Goal: Check status: Check status

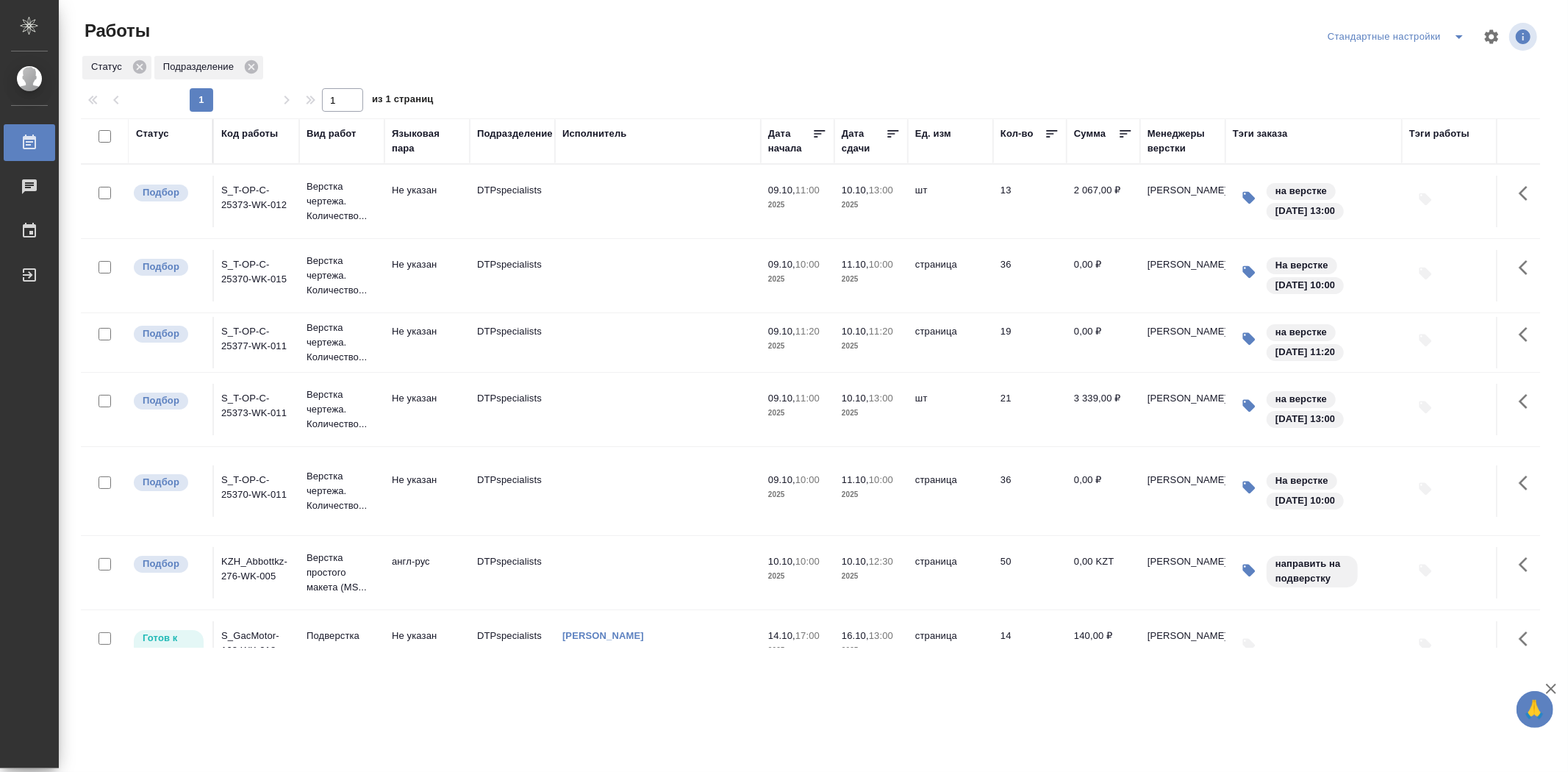
scroll to position [151, 0]
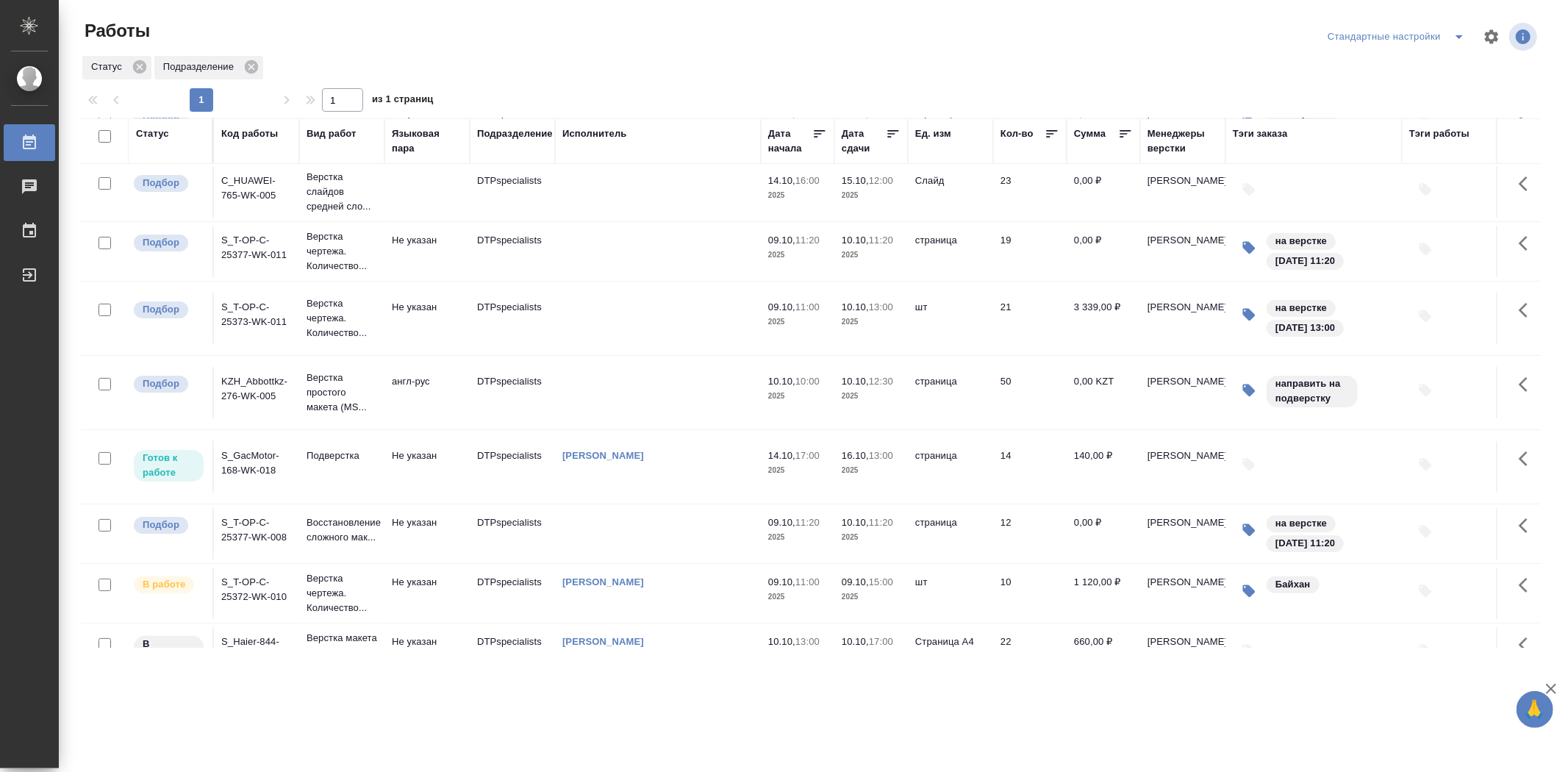
click at [1010, 74] on div "Статус Подразделение" at bounding box center [810, 68] width 1459 height 27
drag, startPoint x: 289, startPoint y: 619, endPoint x: 248, endPoint y: 592, distance: 49.1
click at [248, 592] on td "S_T-OP-C-25372-WK-010" at bounding box center [257, 593] width 86 height 52
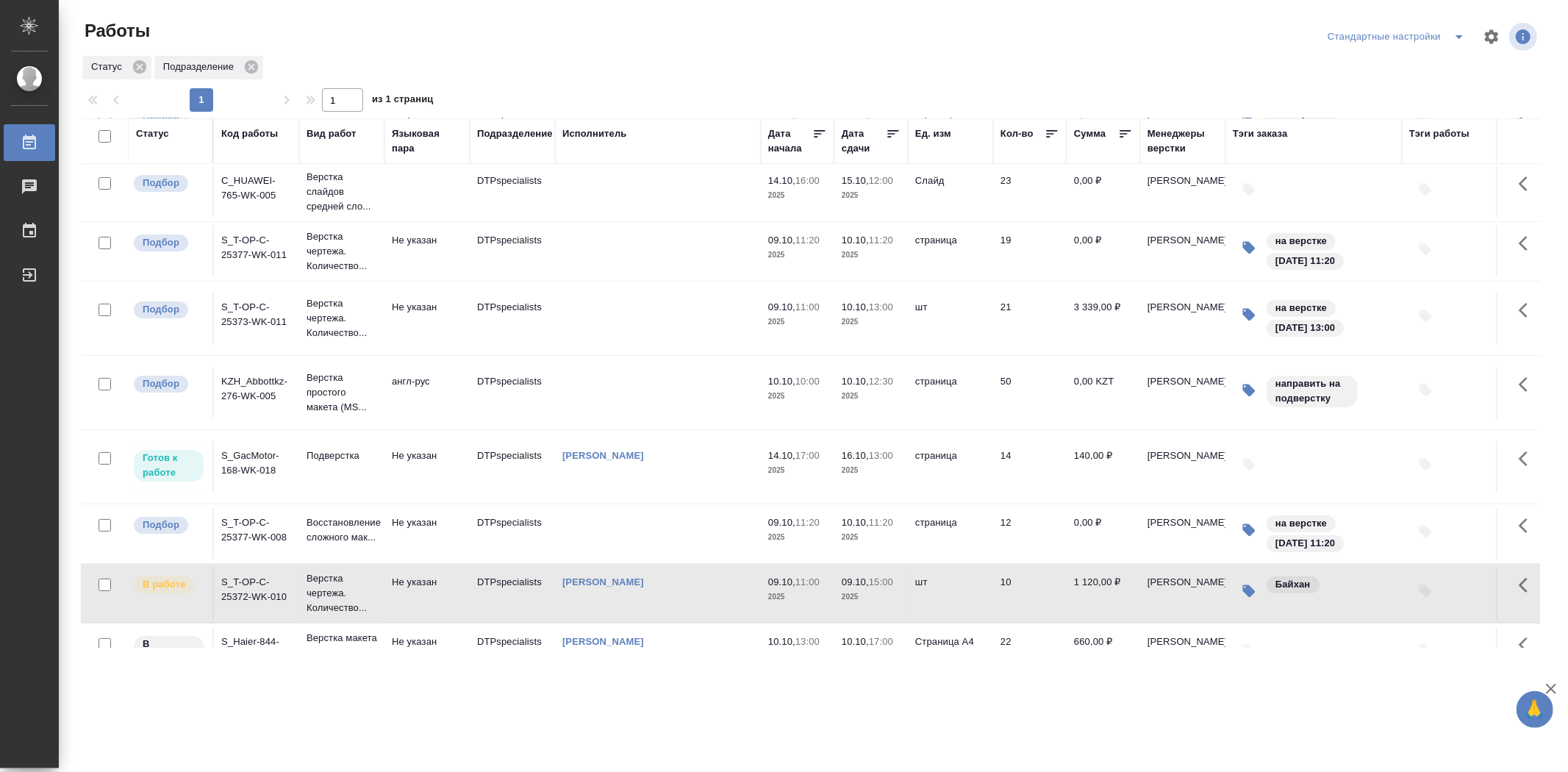
click at [252, 613] on td "S_T-OP-C-25372-WK-010" at bounding box center [257, 593] width 86 height 52
click at [262, 615] on td "S_T-OP-C-25372-WK-010" at bounding box center [257, 593] width 86 height 52
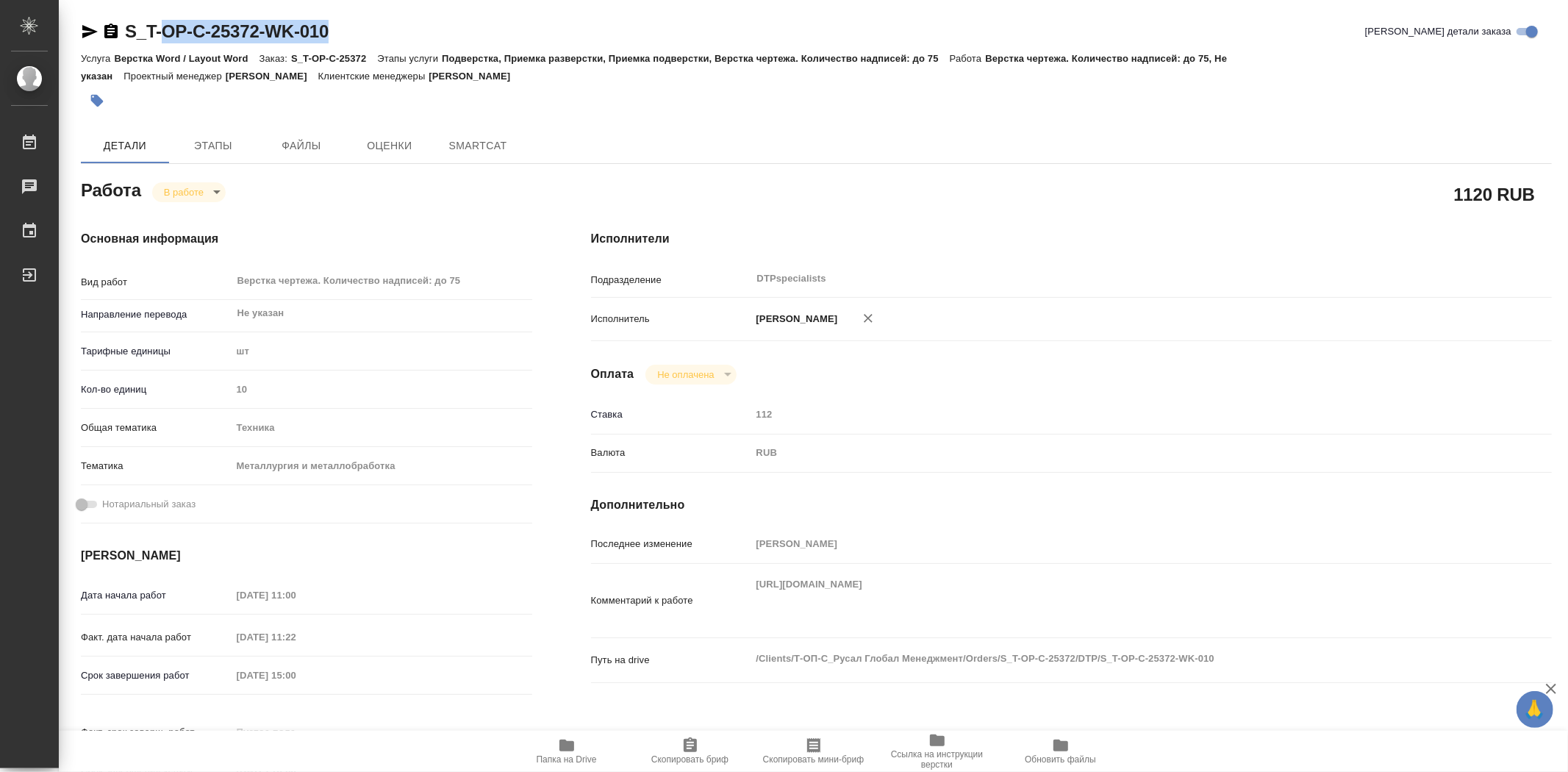
type textarea "x"
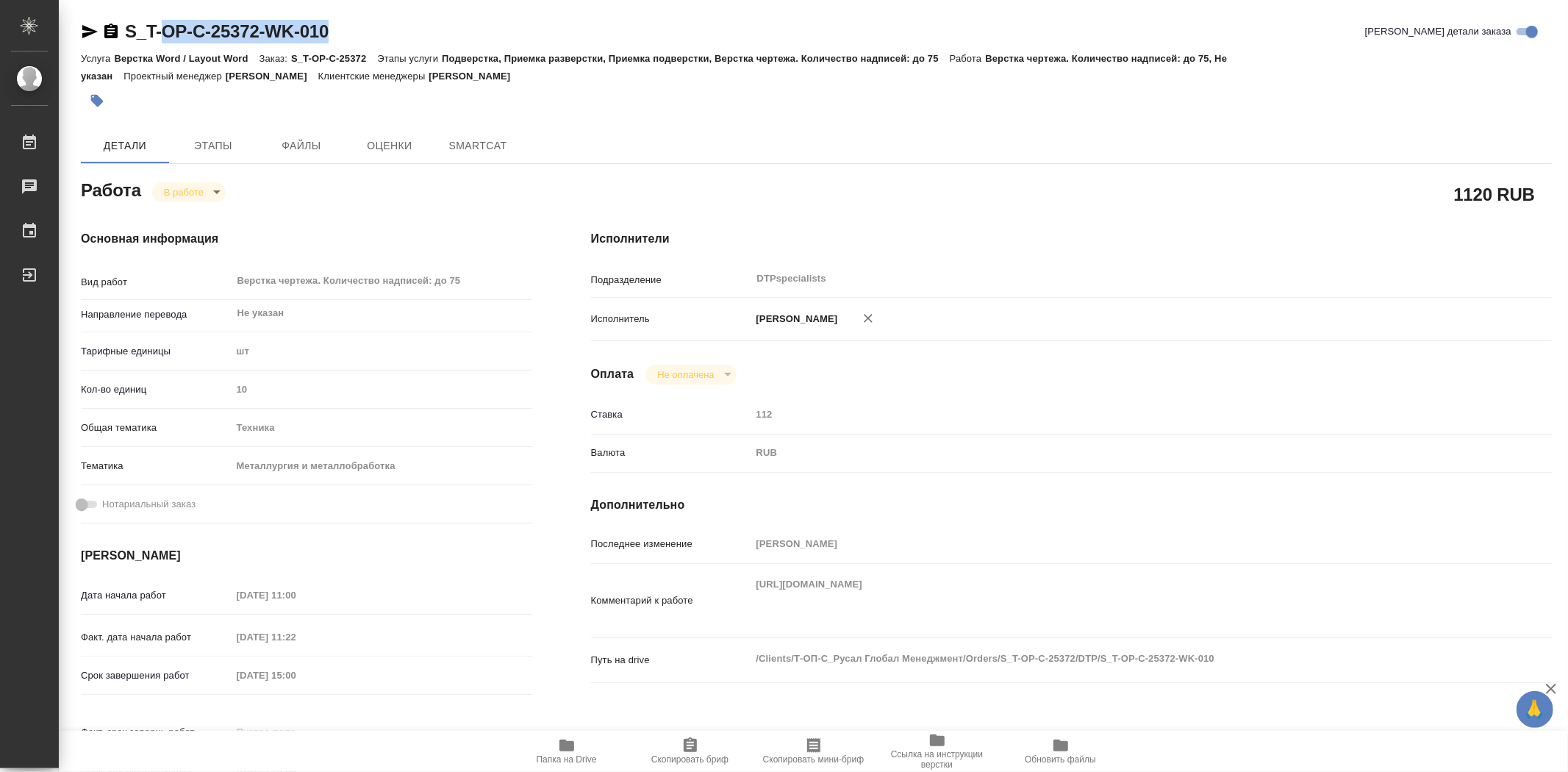
type textarea "x"
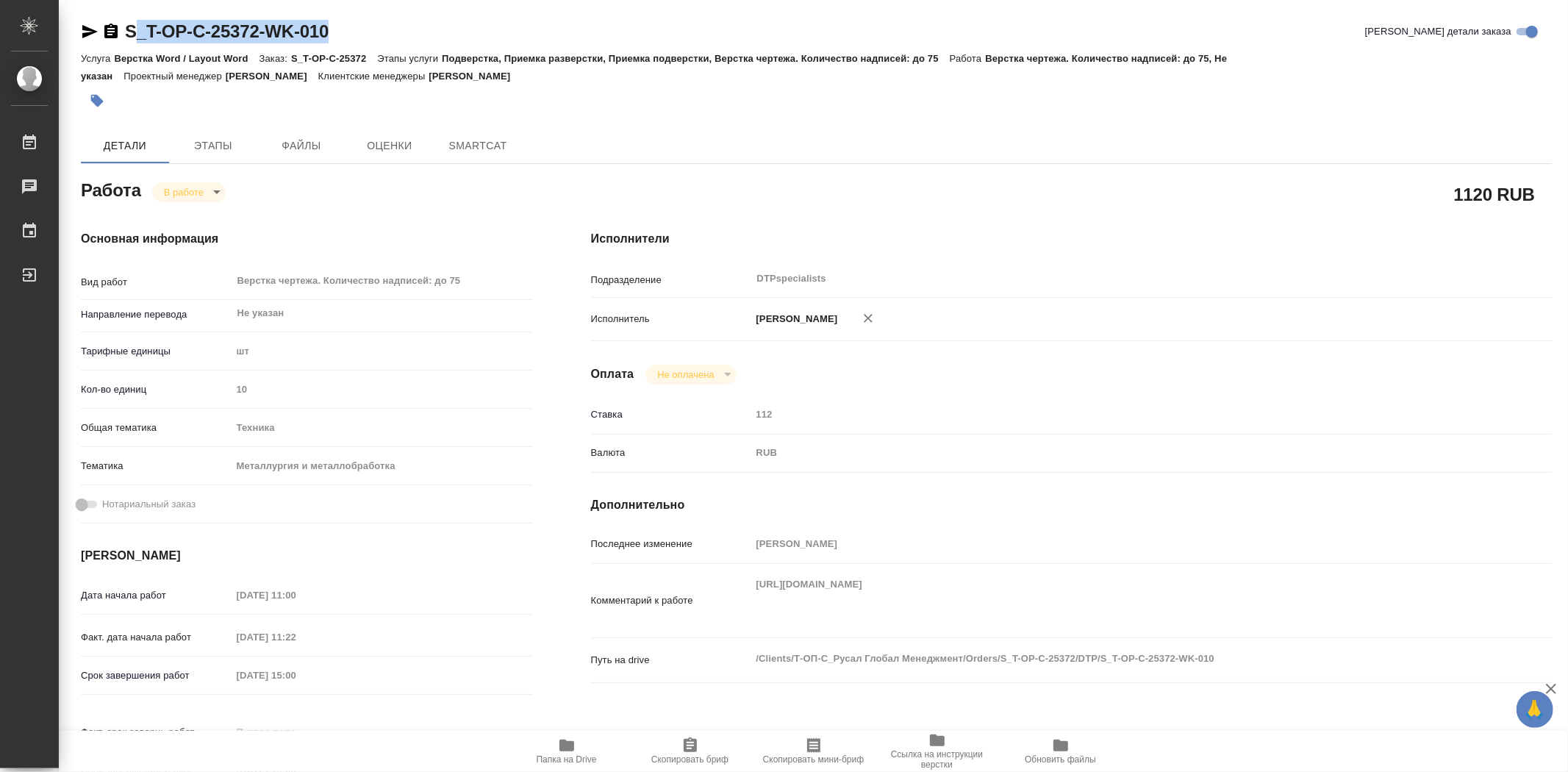
type textarea "x"
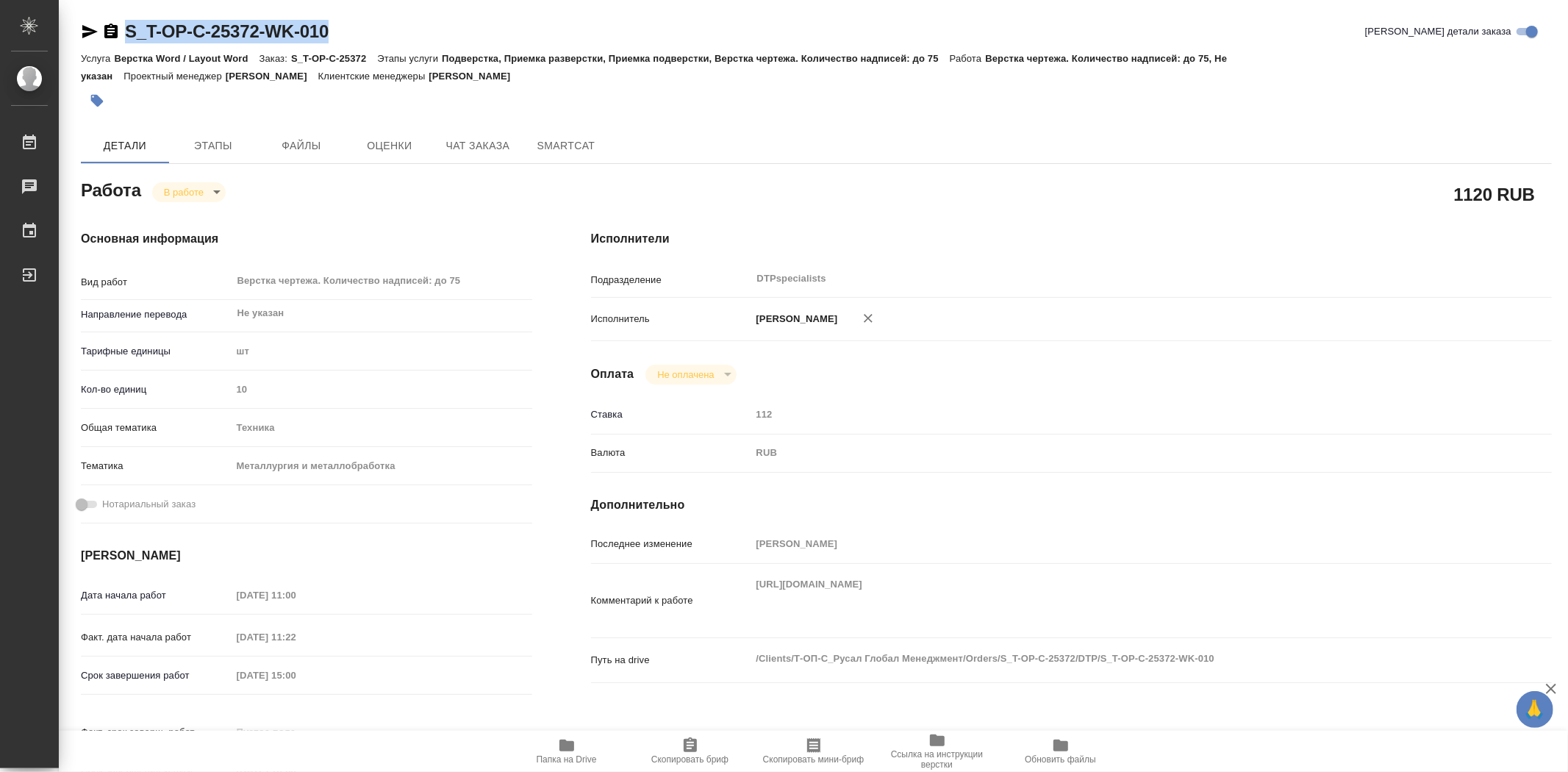
drag, startPoint x: 225, startPoint y: 29, endPoint x: 128, endPoint y: 29, distance: 97.0
click at [128, 29] on div "S_T-OP-C-25372-WK-010 Кратко детали заказа" at bounding box center [816, 32] width 1471 height 24
type textarea "x"
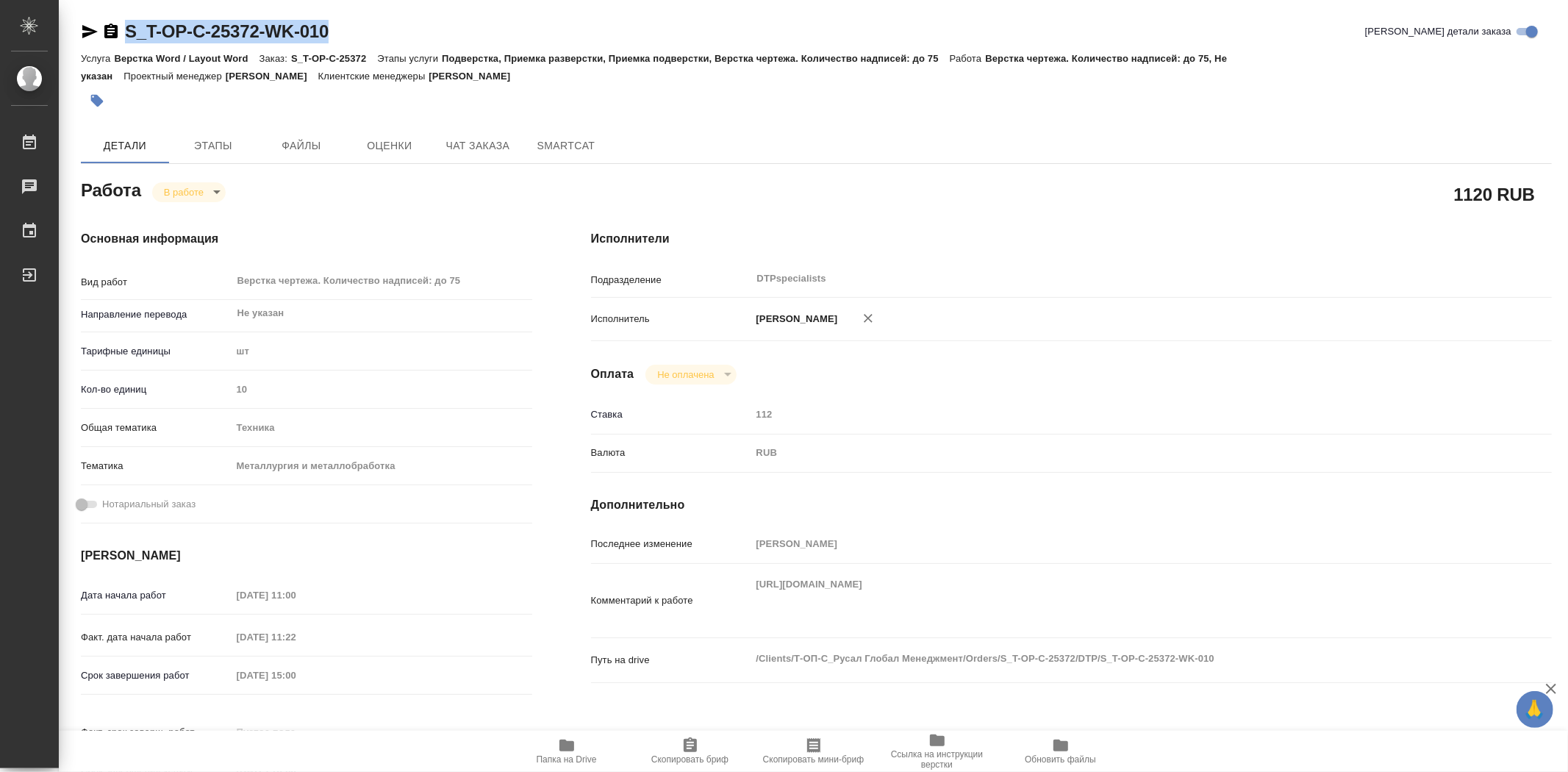
type textarea "x"
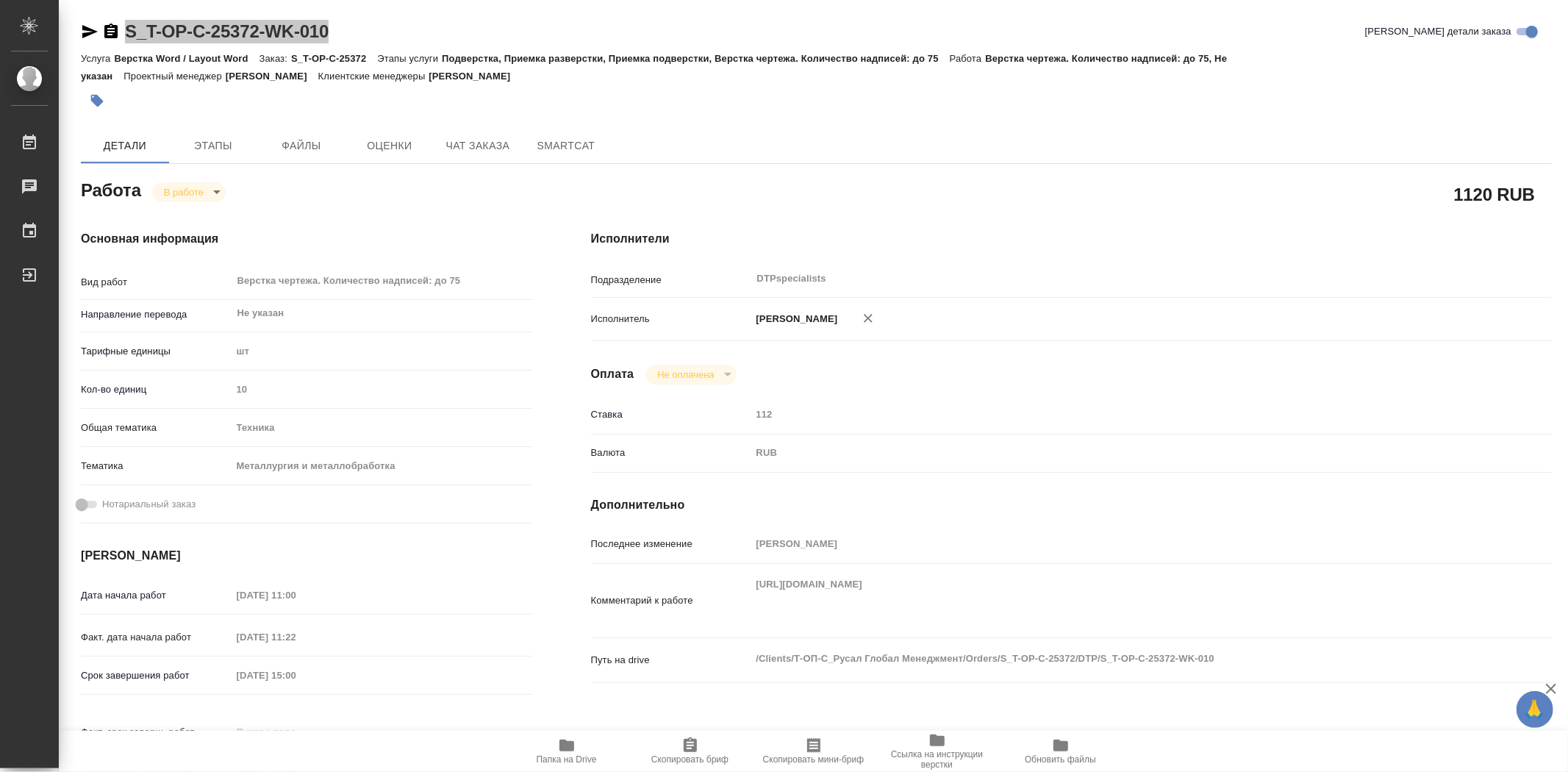
type textarea "x"
